Goal: Find specific page/section: Find specific page/section

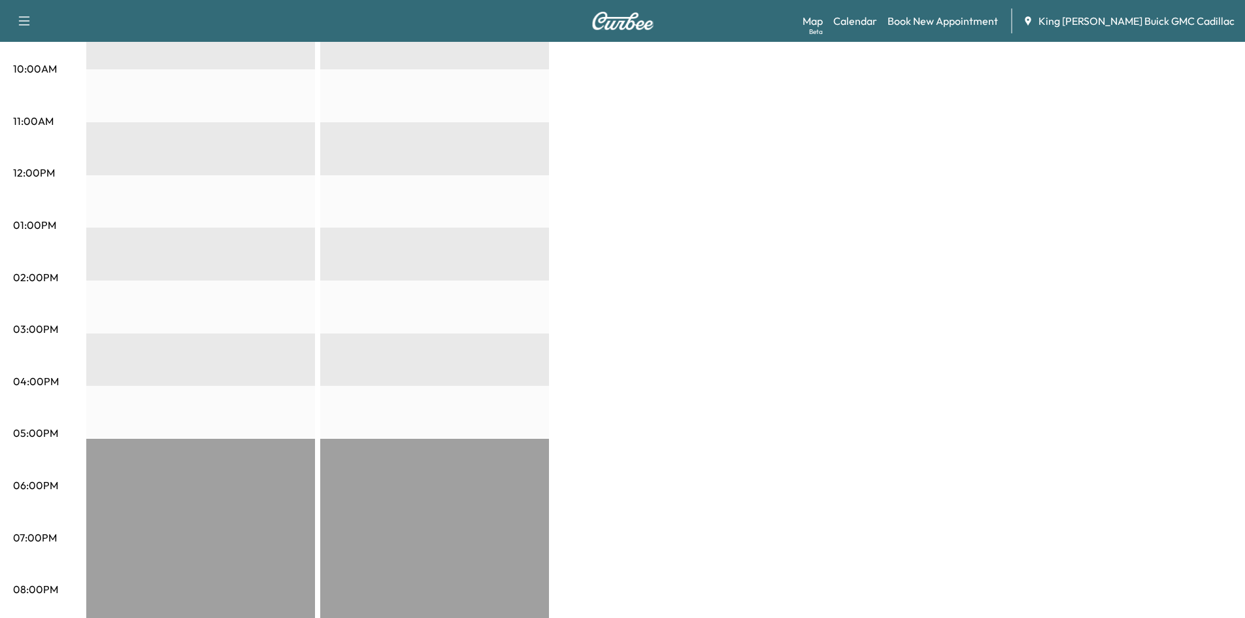
scroll to position [546, 0]
